Goal: Task Accomplishment & Management: Use online tool/utility

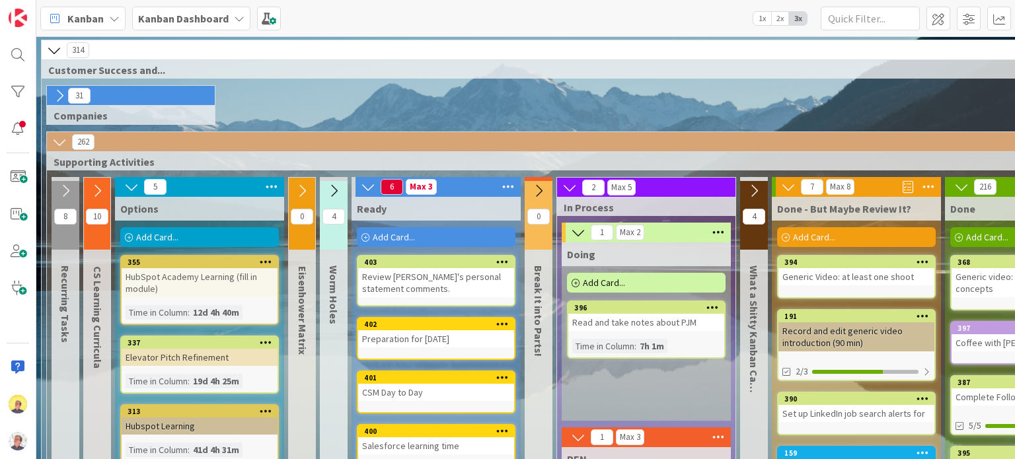
scroll to position [82, 193]
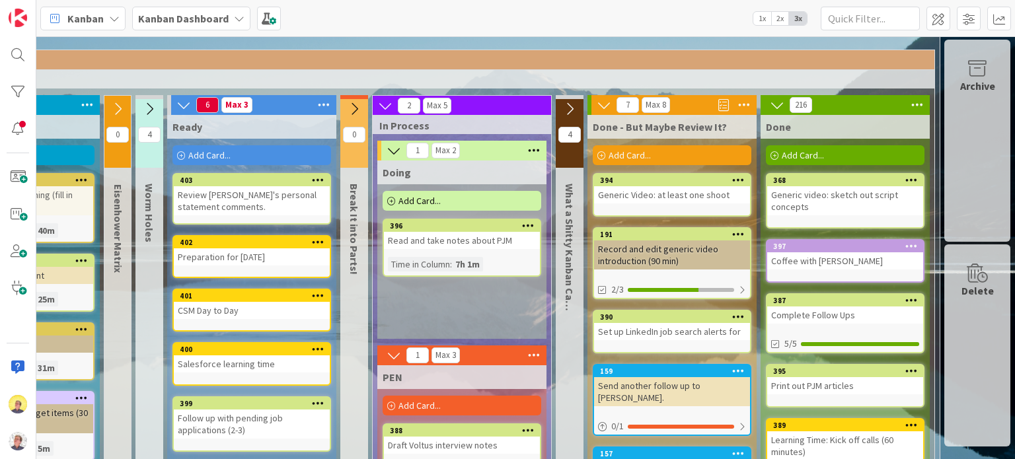
click at [428, 201] on span "Add Card..." at bounding box center [419, 201] width 42 height 12
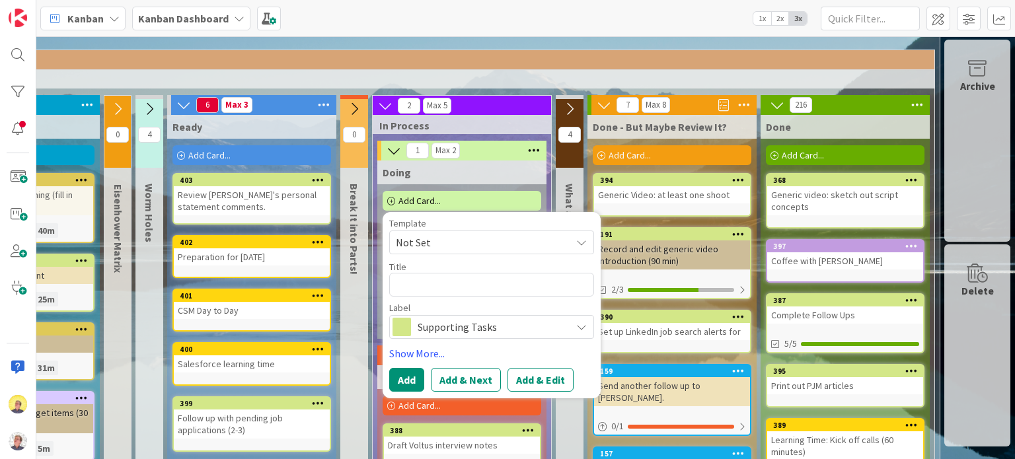
type textarea "x"
type textarea "M"
type textarea "x"
type textarea "Ma"
type textarea "x"
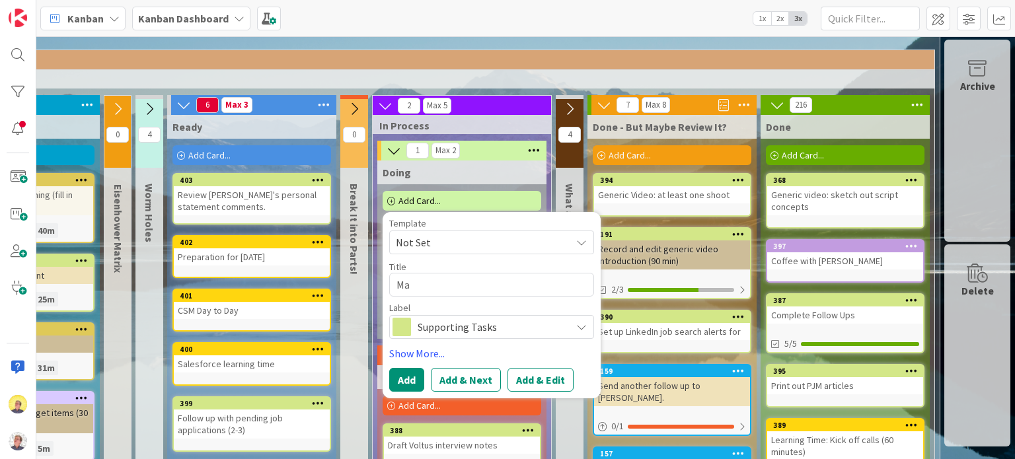
type textarea "Mak"
type textarea "x"
type textarea "Make"
type textarea "x"
type textarea "Make"
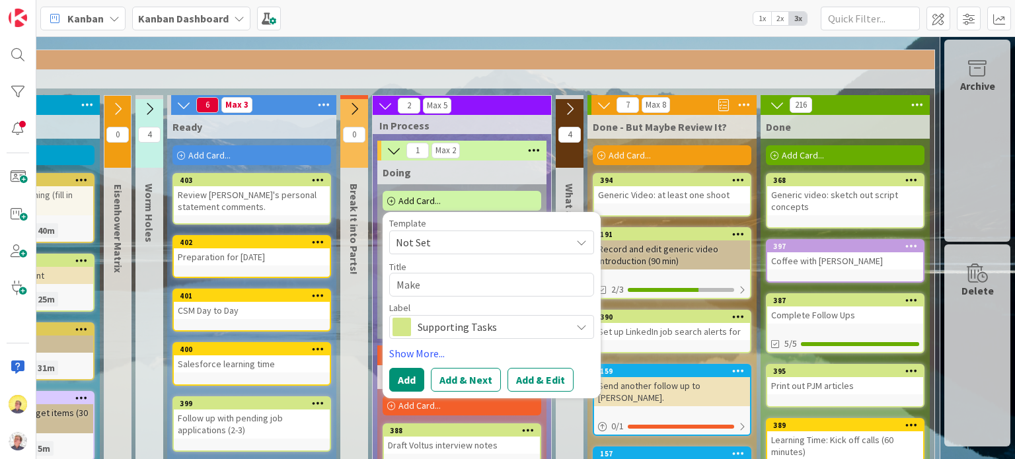
type textarea "x"
type textarea "Make a"
type textarea "x"
type textarea "Make a"
type textarea "x"
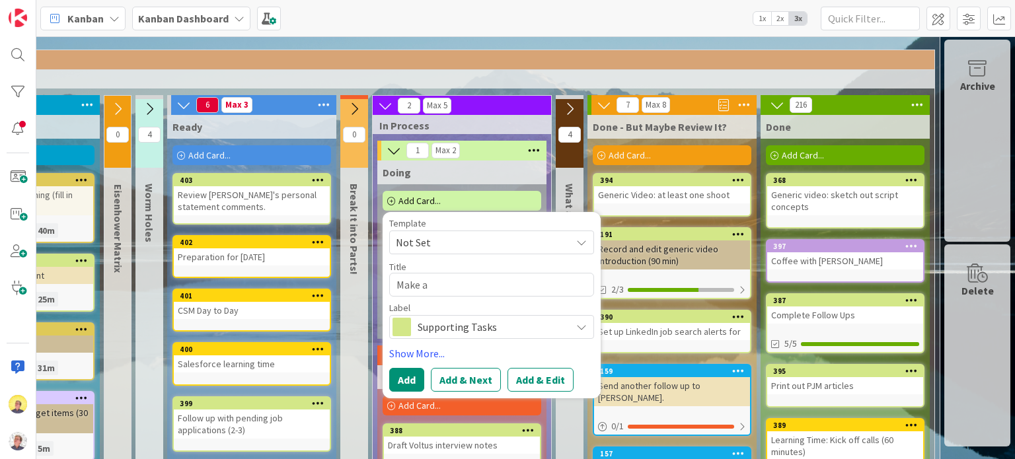
type textarea "Make a p"
type textarea "x"
type textarea "Make a"
type textarea "x"
type textarea "Make a p"
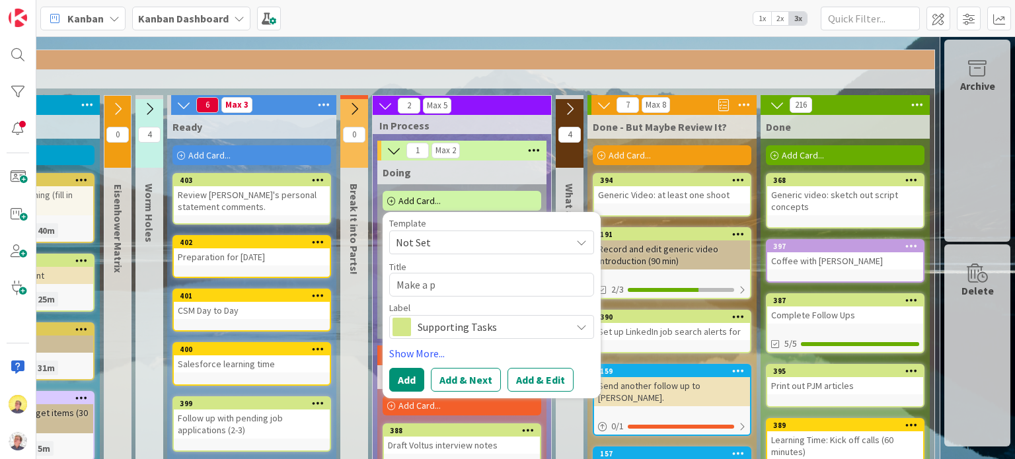
type textarea "x"
type textarea "Make a pl"
type textarea "x"
type textarea "Make a pla"
type textarea "x"
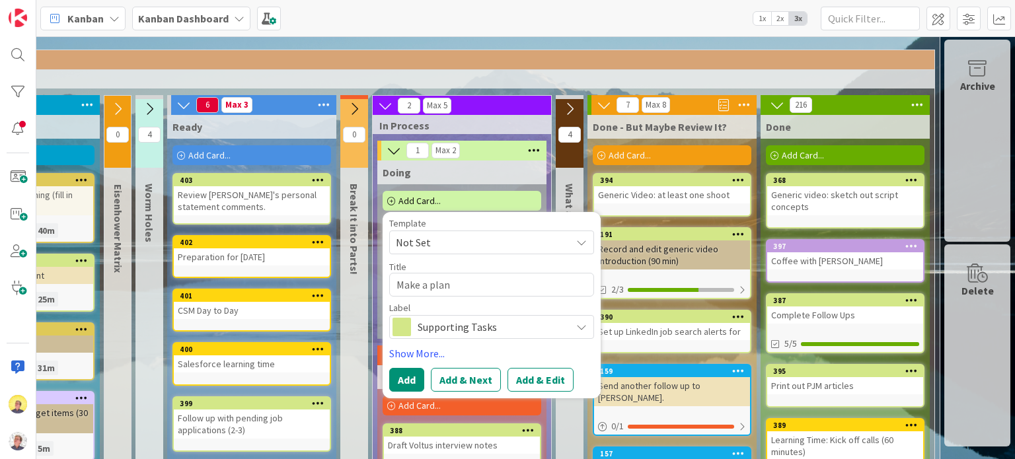
type textarea "Make a plan"
type textarea "x"
type textarea "Make a plan fo"
type textarea "x"
type textarea "Make a plan for"
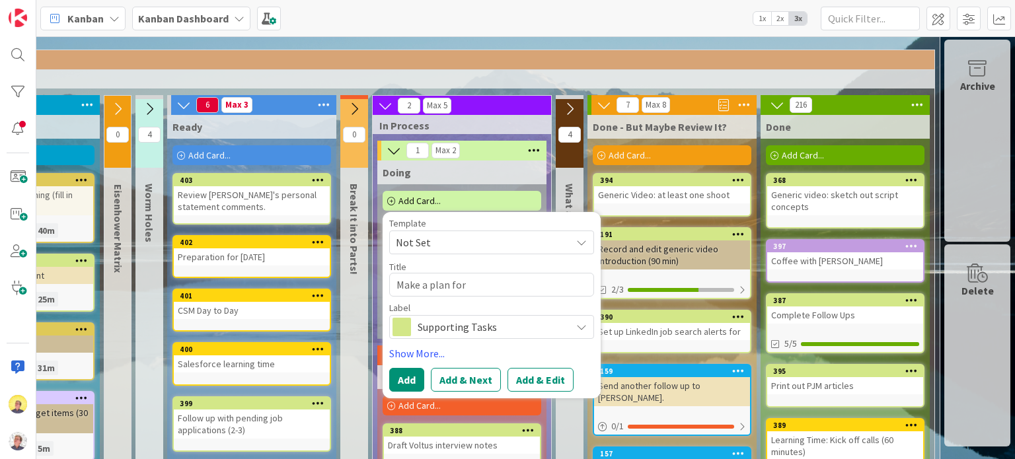
type textarea "x"
type textarea "Make a plan for"
type textarea "x"
type textarea "Make a plan for p"
type textarea "x"
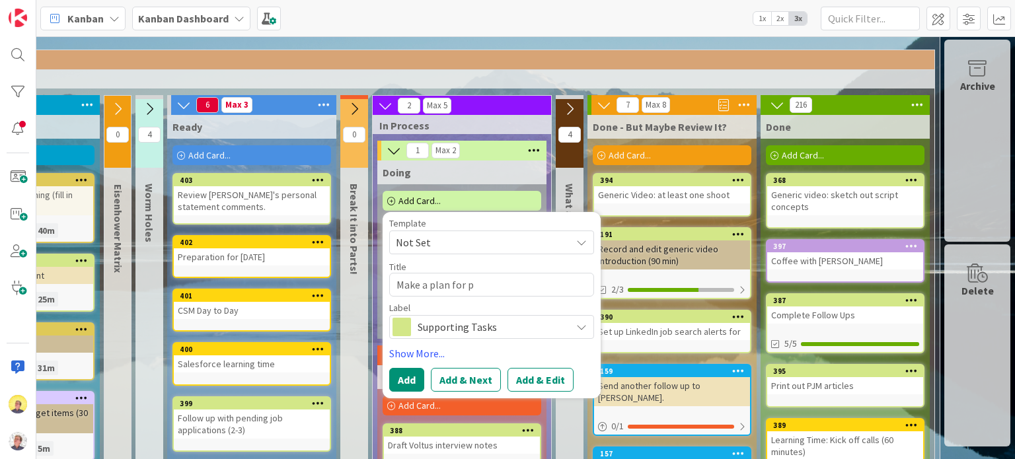
type textarea "Make a plan for pr"
type textarea "x"
type textarea "Make a plan for pre"
type textarea "x"
type textarea "Make a plan for prep"
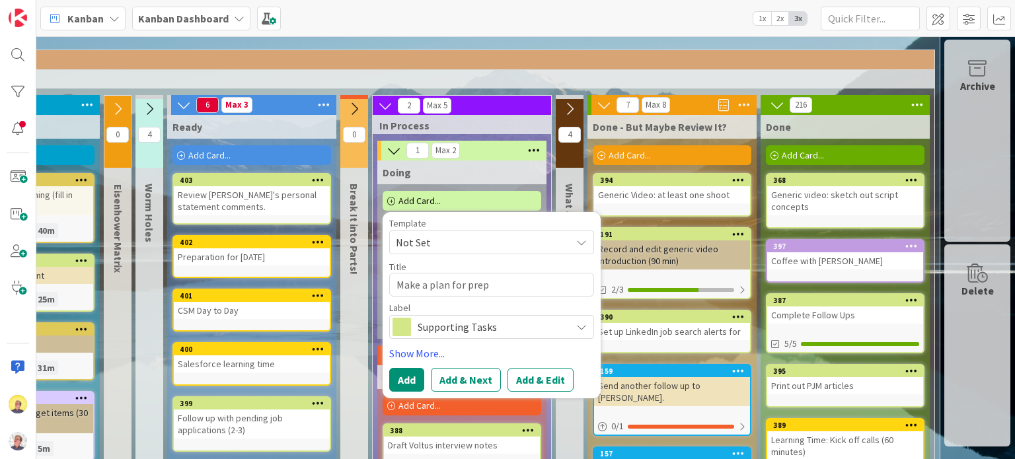
type textarea "x"
type textarea "Make a plan for prepa"
type textarea "x"
type textarea "Make a plan for prepar"
type textarea "x"
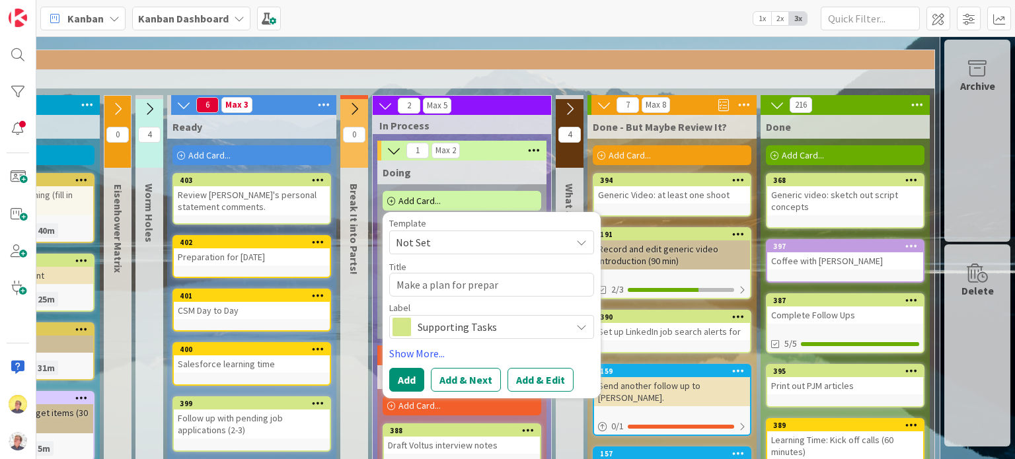
type textarea "Make a plan for prepari"
type textarea "x"
type textarea "Make a plan for preparin"
type textarea "x"
type textarea "Make a plan for preparing"
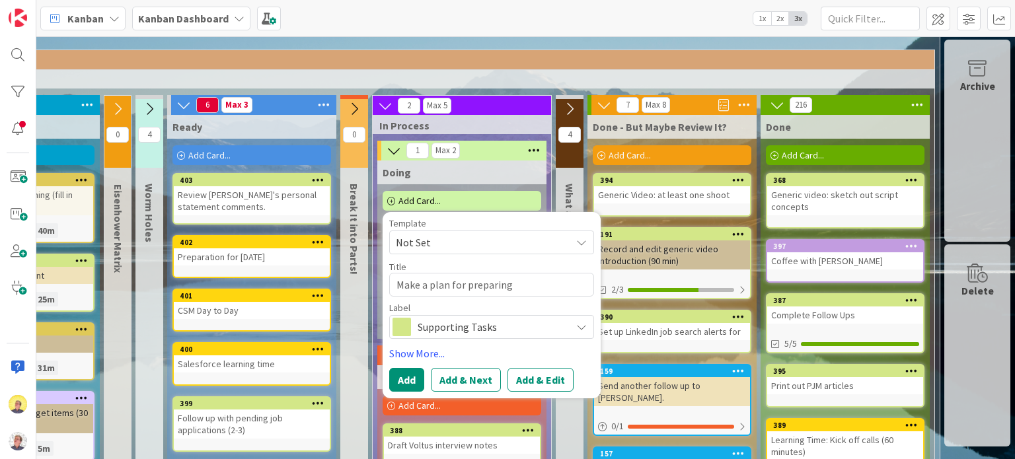
type textarea "x"
type textarea "Make a plan for preparing"
type textarea "x"
type textarea "Make a plan for preparing f"
type textarea "x"
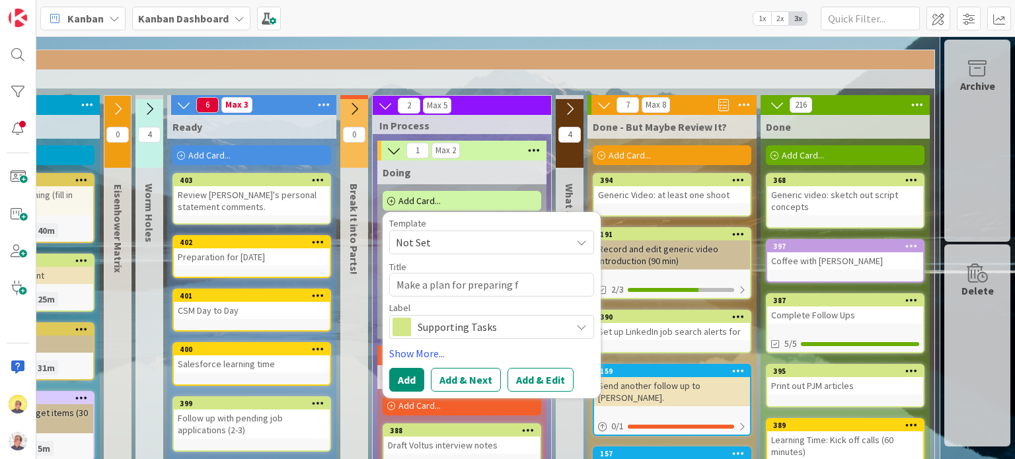
type textarea "Make a plan for preparing fo"
type textarea "x"
type textarea "Make a plan for preparing for"
type textarea "x"
type textarea "Make a plan for preparing for"
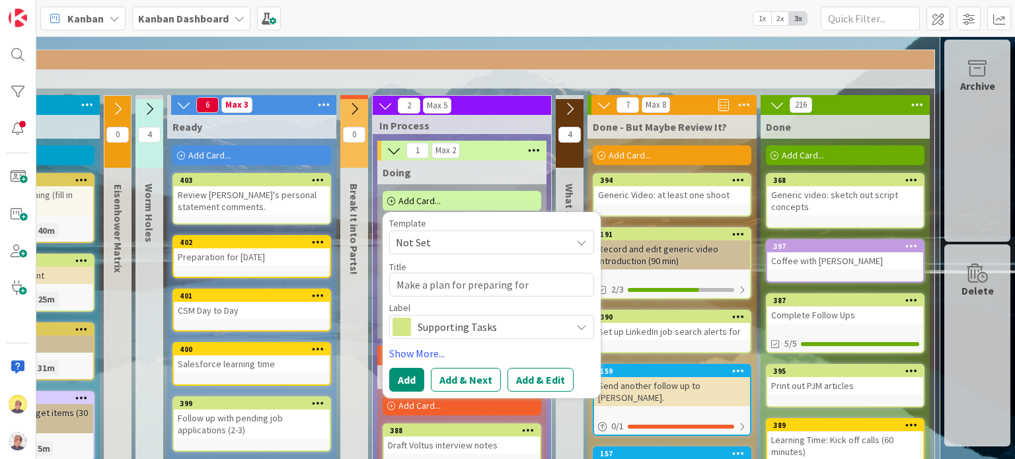
type textarea "x"
type textarea "Make a plan for preparing for th"
type textarea "x"
type textarea "Make a plan for preparing for the"
type textarea "x"
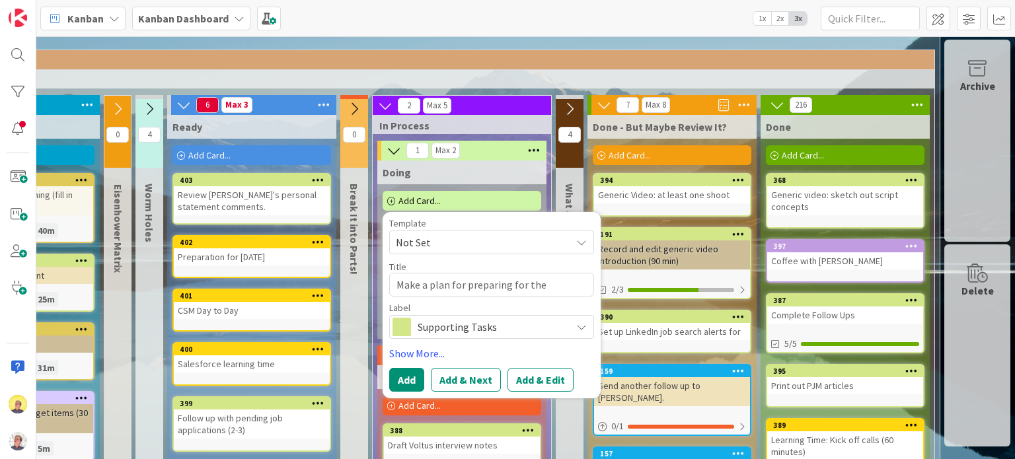
type textarea "Make a plan for preparing for the"
type textarea "x"
type textarea "Make a plan for preparing for the s"
type textarea "x"
type textarea "Make a plan for preparing for the se"
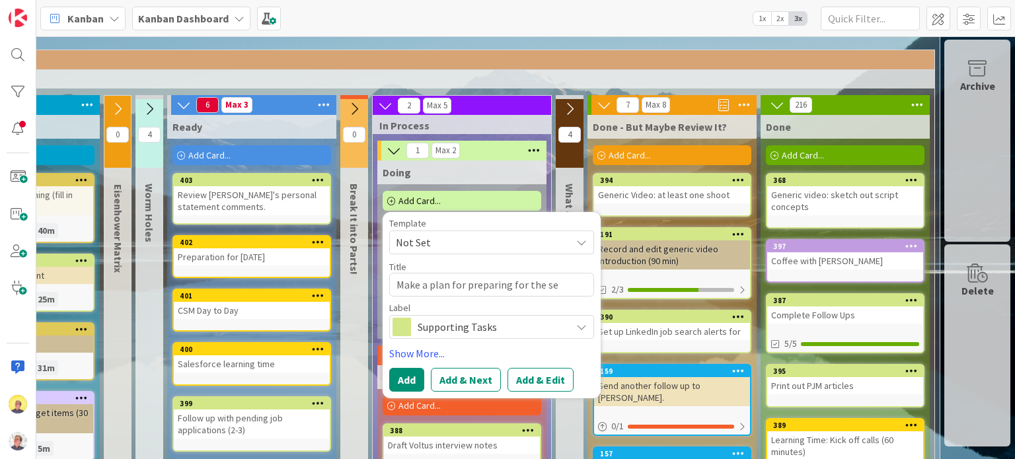
type textarea "x"
type textarea "Make a plan for preparing for the sec"
type textarea "x"
type textarea "Make a plan for preparing for the seco"
type textarea "x"
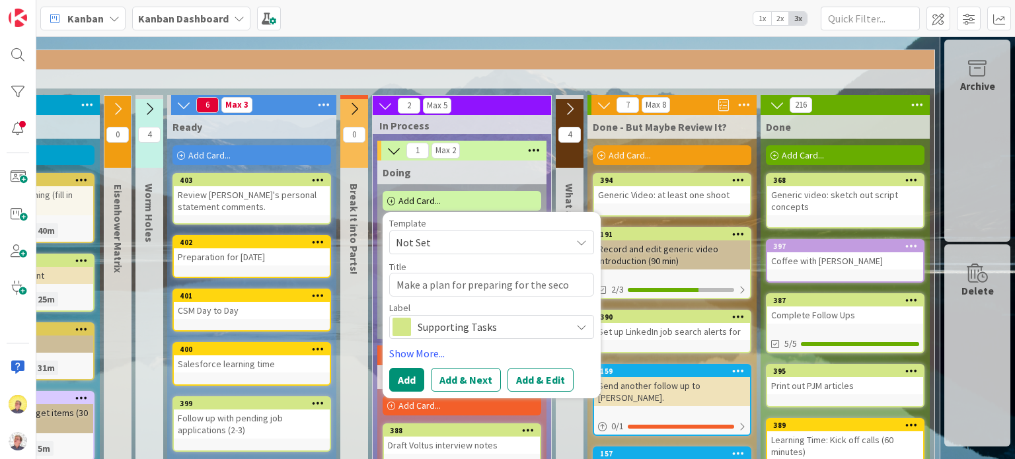
type textarea "Make a plan for preparing for the secon"
type textarea "x"
type textarea "Make a plan for preparing for the second"
type textarea "x"
type textarea "Make a plan for preparing for the second"
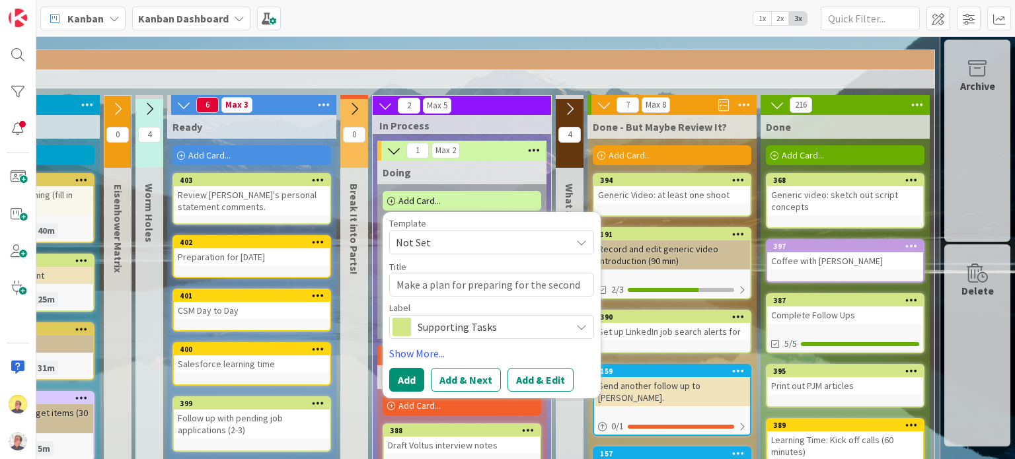
type textarea "x"
type textarea "Make a plan for preparing for the second r"
type textarea "x"
type textarea "Make a plan for preparing for the second ro"
type textarea "x"
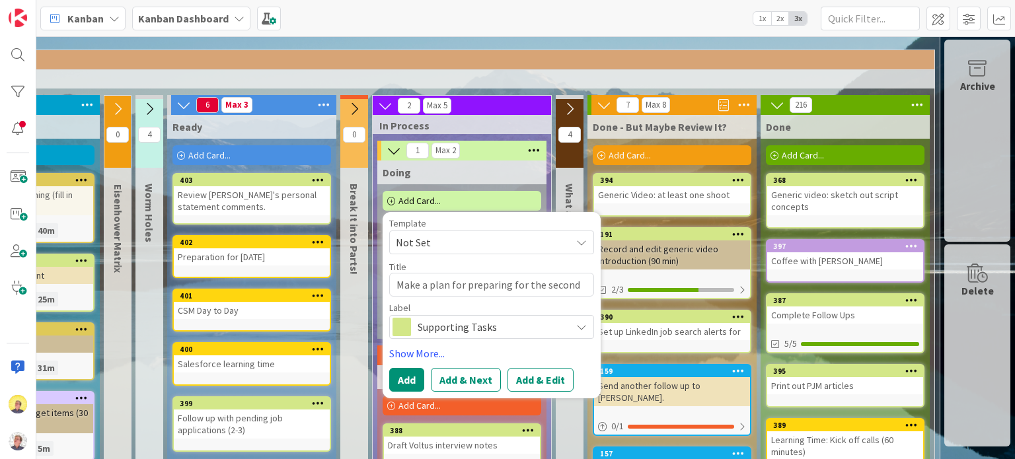
type textarea "Make a plan for preparing for the second rou"
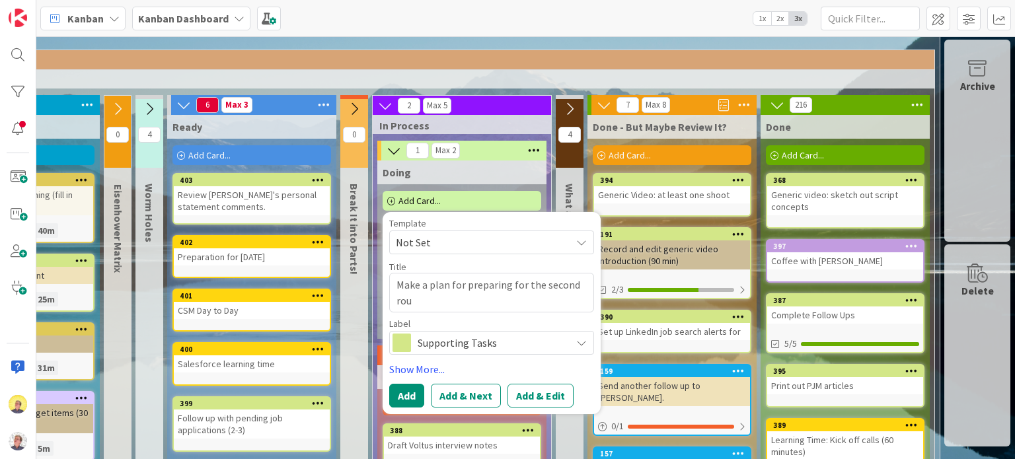
type textarea "x"
type textarea "Make a plan for preparing for the second roun"
type textarea "x"
type textarea "Make a plan for preparing for the second round"
type textarea "x"
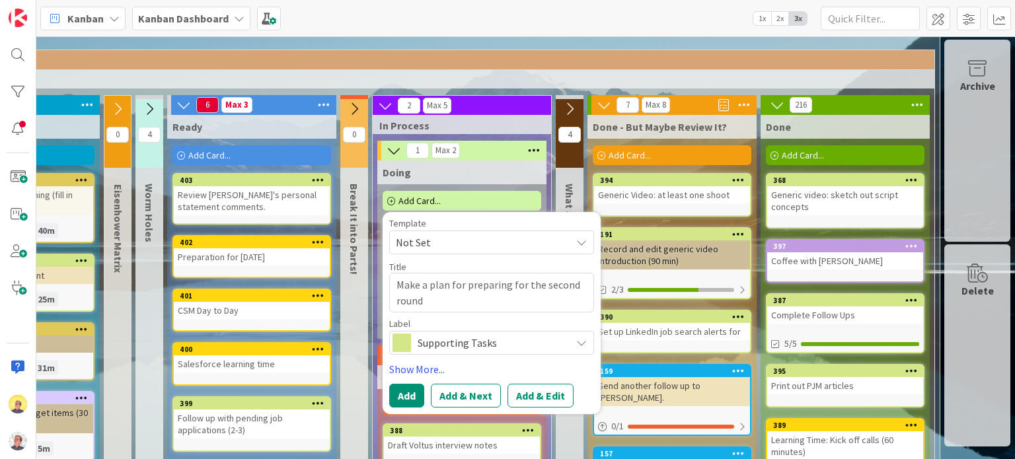
type textarea "Make a plan for preparing for the second round"
type textarea "x"
type textarea "Make a plan for preparing for the second round i"
type textarea "x"
type textarea "Make a plan for preparing for the second round in"
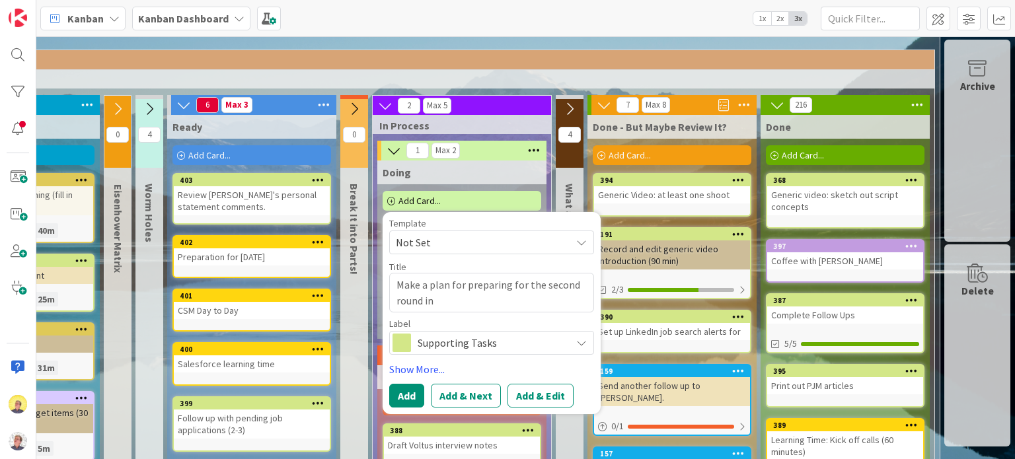
type textarea "x"
type textarea "Make a plan for preparing for the second round int"
type textarea "x"
type textarea "Make a plan for preparing for the second round inte"
type textarea "x"
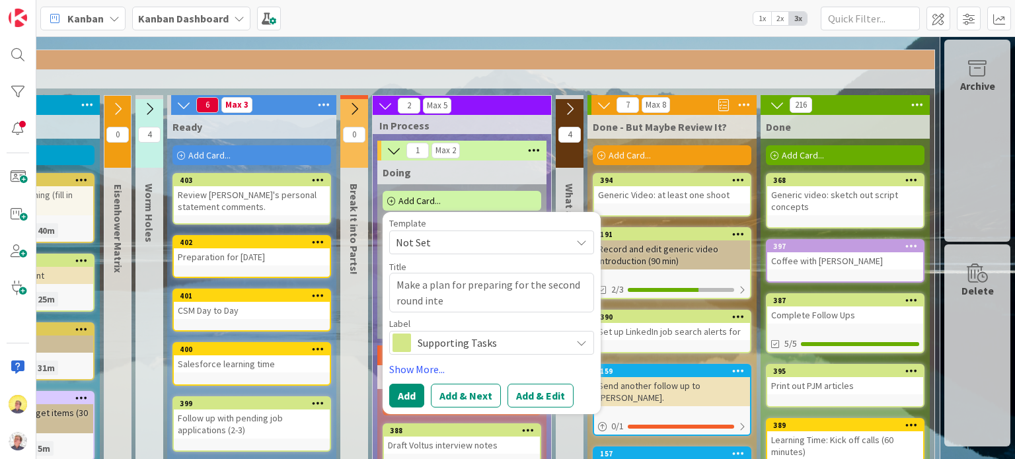
type textarea "Make a plan for preparing for the second round inter"
type textarea "x"
type textarea "Make a plan for preparing for the second round interv"
type textarea "x"
type textarea "Make a plan for preparing for the second round intervi"
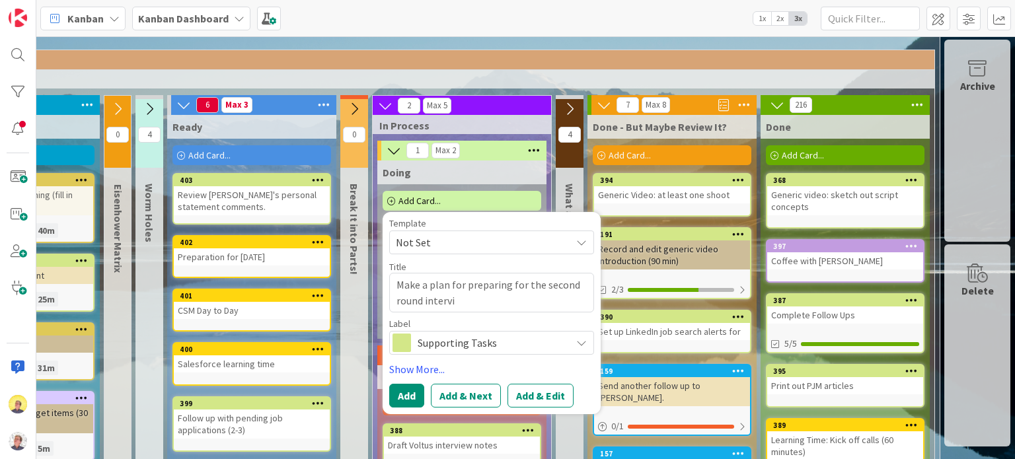
type textarea "x"
type textarea "Make a plan for preparing for the second round intervie"
type textarea "x"
type textarea "Make a plan for preparing for the second round interview"
type textarea "x"
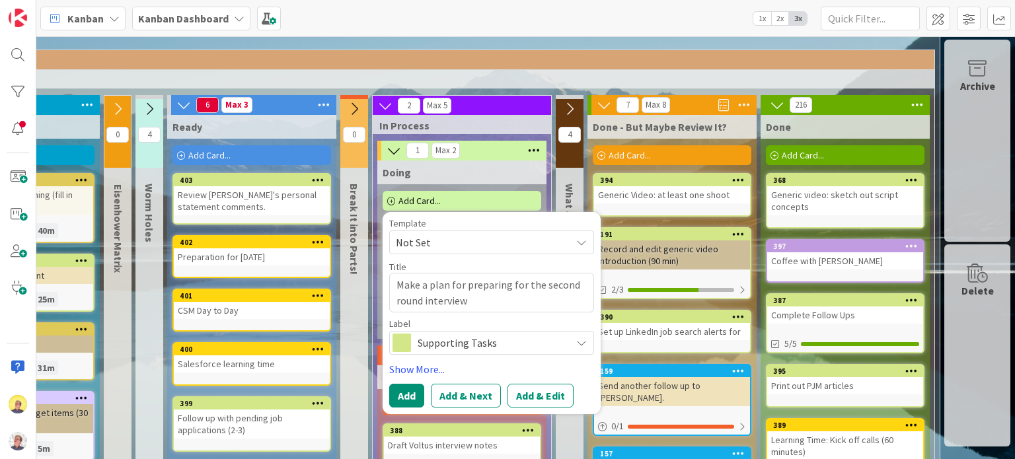
type textarea "Make a plan for preparing for the second round interview"
type textarea "x"
type textarea "Make a plan for preparing for the second round interview w"
type textarea "x"
type textarea "Make a plan for preparing for the second round interview wih"
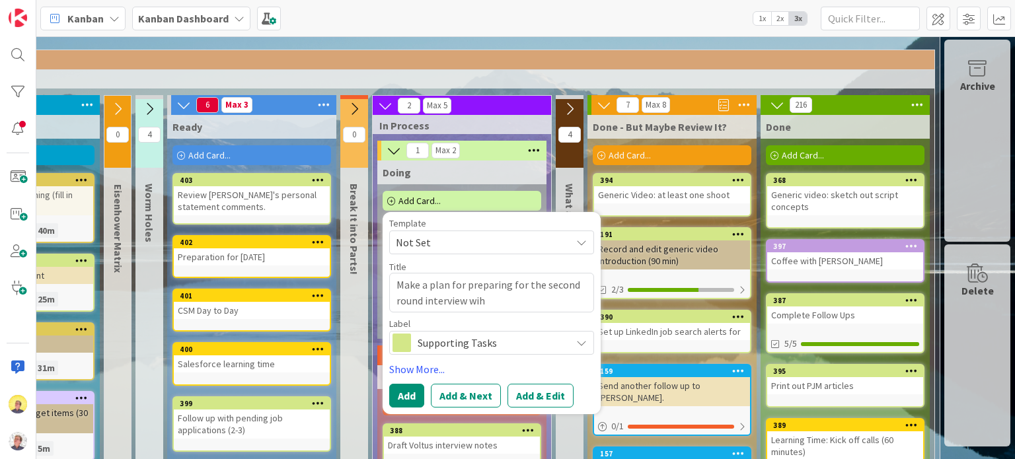
type textarea "x"
type textarea "Make a plan for preparing for the second round interview wiht"
type textarea "x"
type textarea "Make a plan for preparing for the second round interview wiht"
type textarea "x"
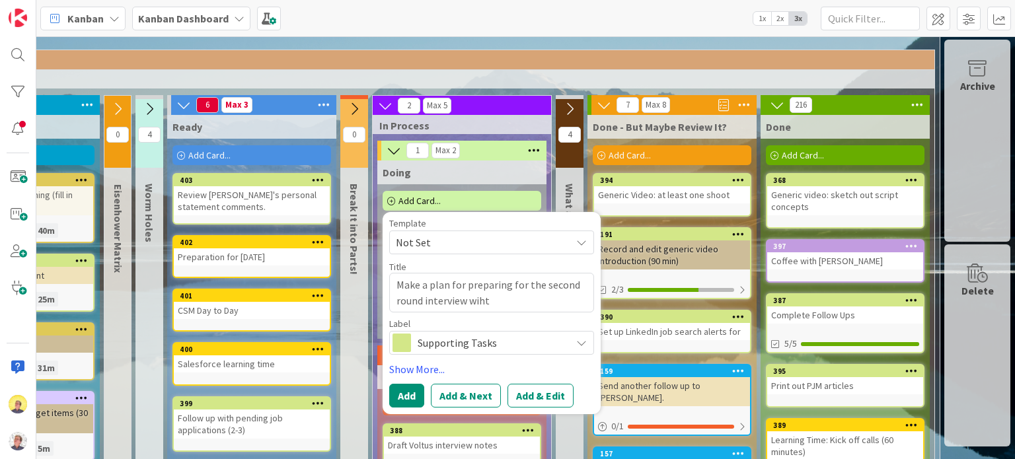
type textarea "Make a plan for preparing for the second round interview wih"
type textarea "x"
type textarea "Make a plan for preparing for the second round interview wi"
type textarea "x"
type textarea "Make a plan for preparing for the second round interview wit"
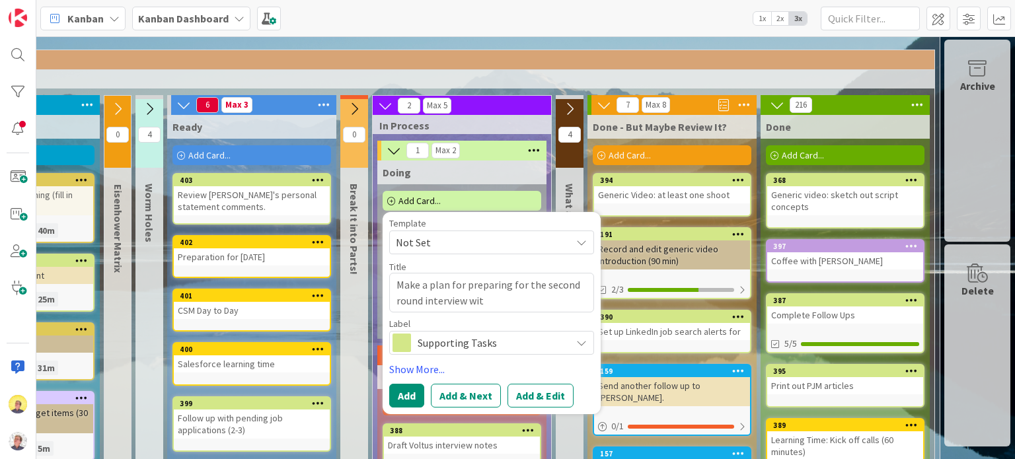
type textarea "x"
type textarea "Make a plan for preparing for the second round interview with"
type textarea "x"
type textarea "Make a plan for preparing for the second round interview with"
type textarea "x"
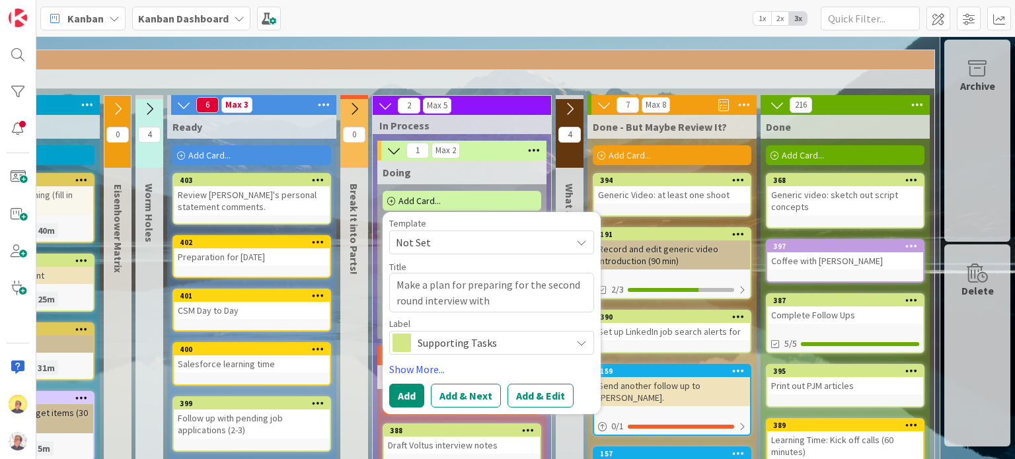
type textarea "Make a plan for preparing for the second round interview with V"
type textarea "x"
type textarea "Make a plan for preparing for the second round interview with [PERSON_NAME]"
type textarea "x"
type textarea "Make a plan for preparing for the second round interview with [PERSON_NAME]"
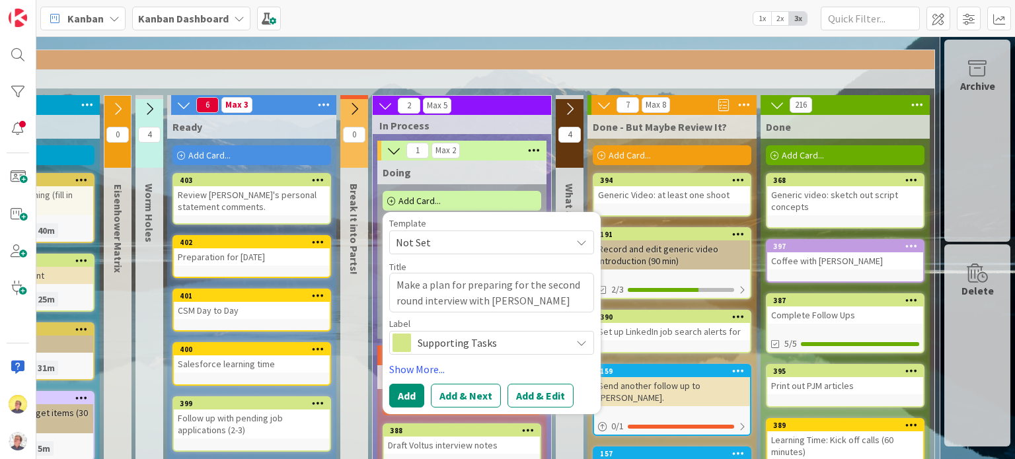
type textarea "x"
type textarea "Make a plan for preparing for the second round interview with [PERSON_NAME]"
type textarea "x"
type textarea "Make a plan for preparing for the second round interview with [PERSON_NAME]"
type textarea "x"
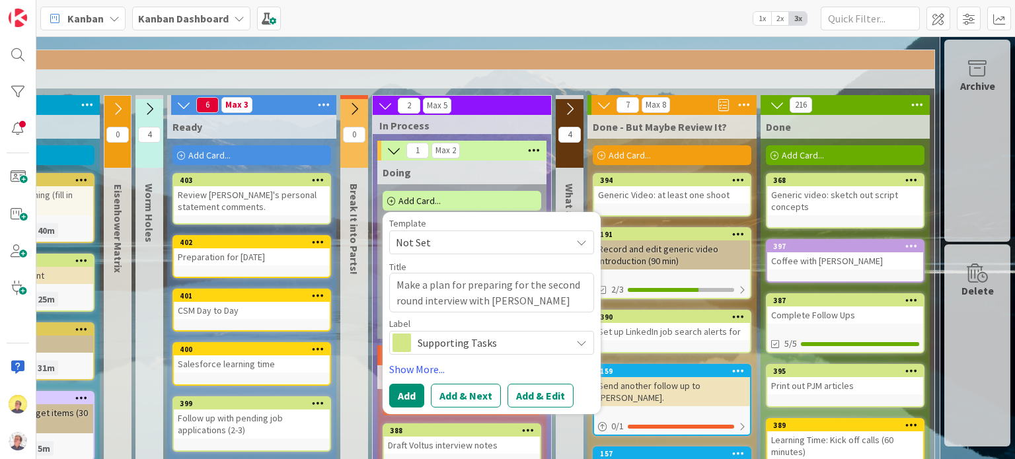
type textarea "Make a plan for preparing for the second round interview with [PERSON_NAME]"
type textarea "x"
type textarea "Make a plan for preparing for the second round interview with [PERSON_NAME]"
type textarea "x"
type textarea "Make a plan for preparing for the second round interview with V"
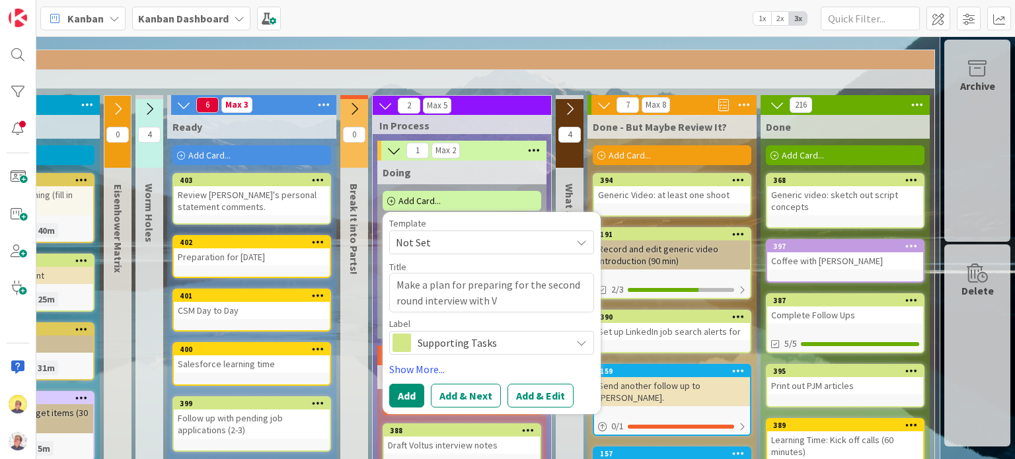
type textarea "x"
type textarea "Make a plan for preparing for the second round interview with"
type textarea "x"
type textarea "Make a plan for preparing for the second round interview with J"
type textarea "x"
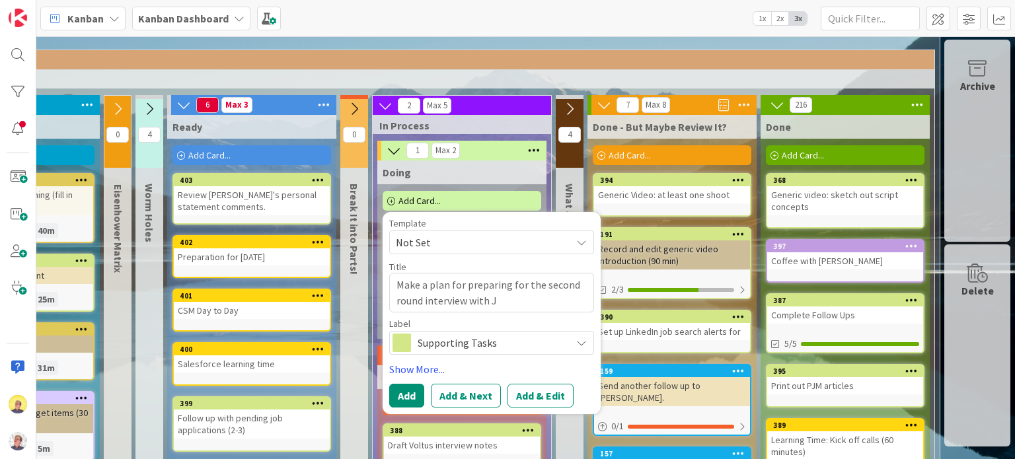
type textarea "Make a plan for preparing for the second round interview with [PERSON_NAME]"
type textarea "x"
type textarea "Make a plan for preparing for the second round interview with [PERSON_NAME]"
type textarea "x"
type textarea "Make a plan for preparing for the second round interview with [PERSON_NAME]"
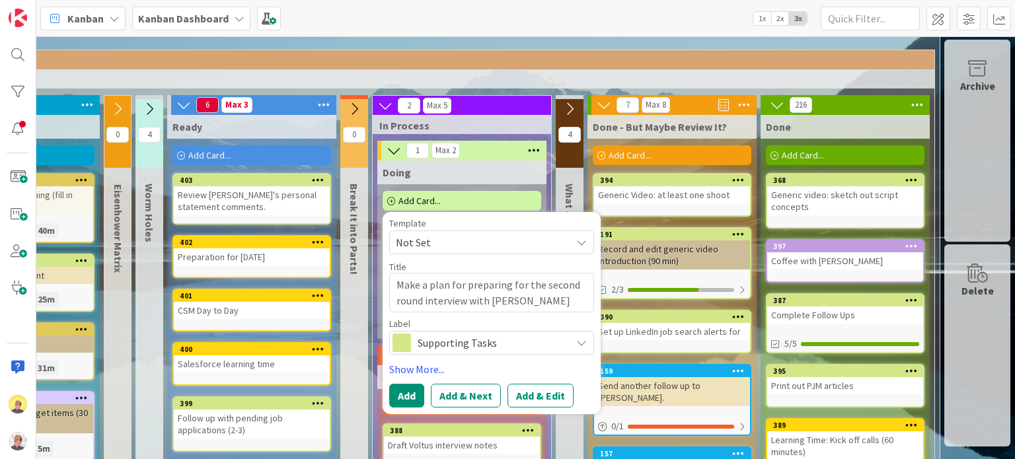
type textarea "x"
type textarea "Make a plan for preparing for the second round interview with [PERSON_NAME]"
type textarea "x"
type textarea "Make a plan for preparing for the second round interview with [PERSON_NAME]"
type textarea "x"
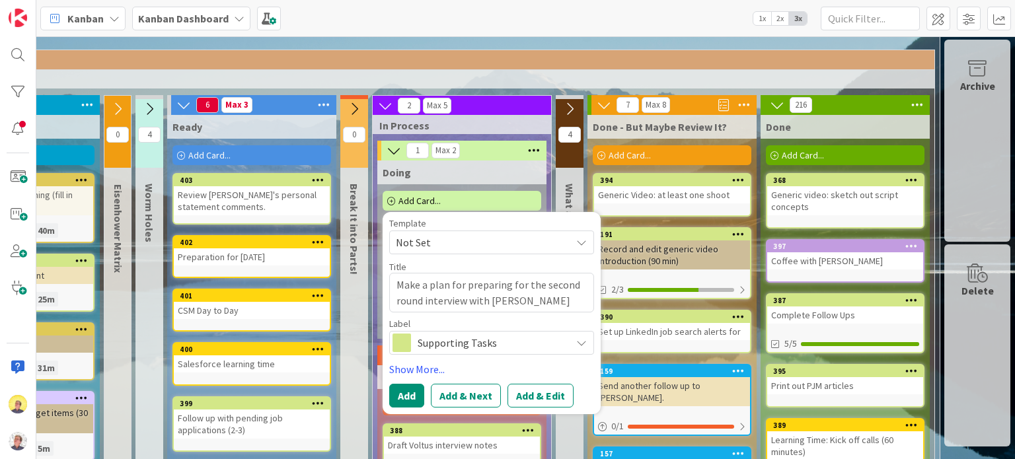
type textarea "Make a plan for preparing for the second round interview with [PERSON_NAME]"
type textarea "x"
type textarea "Make a plan for preparing for the second round interview with [PERSON_NAME] at"
type textarea "x"
type textarea "Make a plan for preparing for the second round interview with [PERSON_NAME] at V"
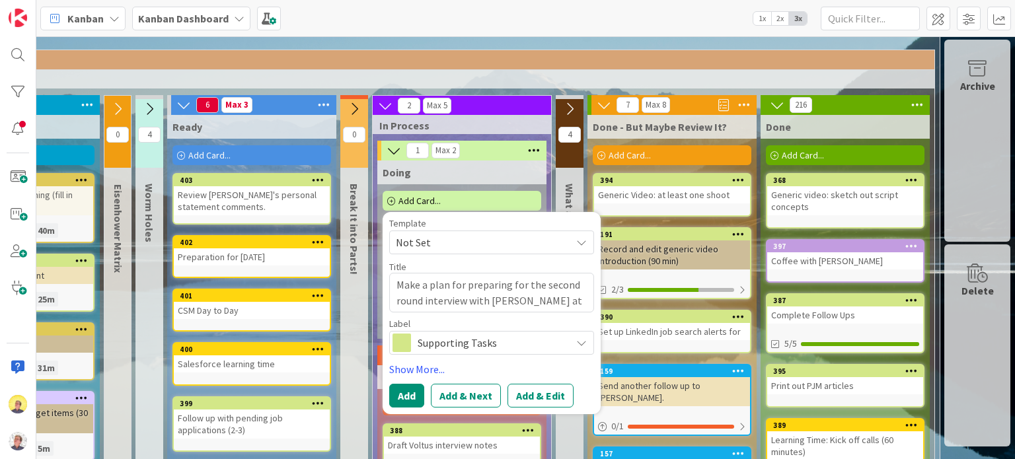
type textarea "x"
type textarea "Make a plan for preparing for the second round interview with [PERSON_NAME] at …"
type textarea "x"
type textarea "Make a plan for preparing for the second round interview with [PERSON_NAME] at …"
type textarea "x"
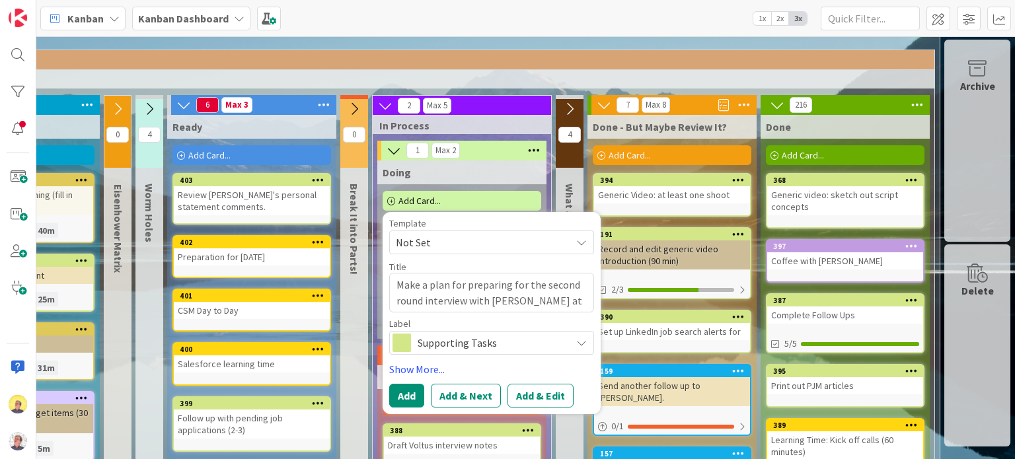
type textarea "Make a plan for preparing for the second round interview with [PERSON_NAME] at …"
type textarea "x"
type textarea "Make a plan for preparing for the second round interview with [PERSON_NAME] at …"
type textarea "x"
type textarea "Make a plan for preparing for the second round interview with [PERSON_NAME] at …"
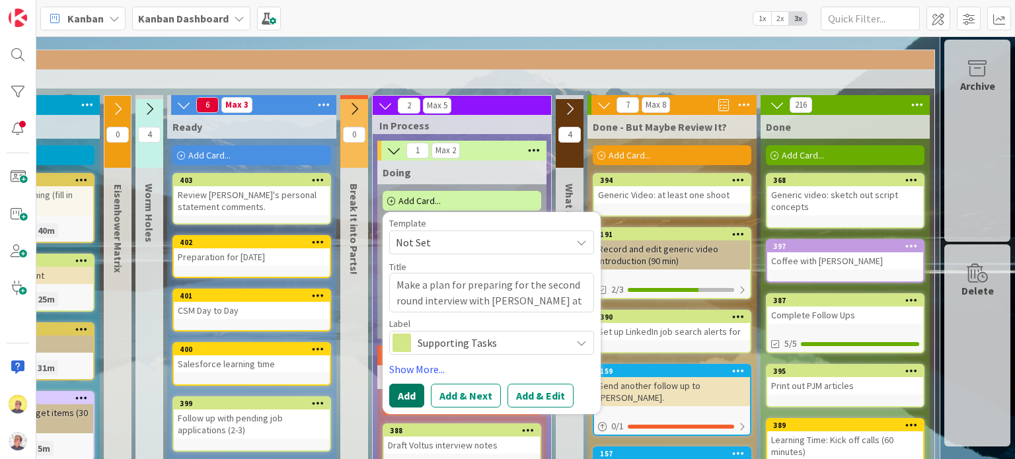
click at [401, 389] on button "Add" at bounding box center [406, 396] width 35 height 24
